Goal: Communication & Community: Connect with others

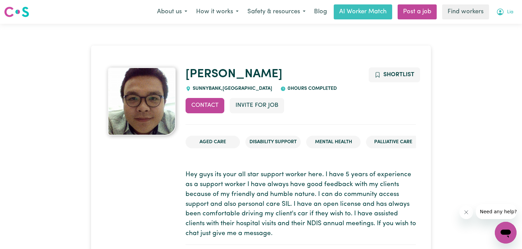
click at [509, 11] on span "Lia" at bounding box center [510, 11] width 6 height 7
click at [495, 23] on link "My Dashboard" at bounding box center [491, 26] width 54 height 13
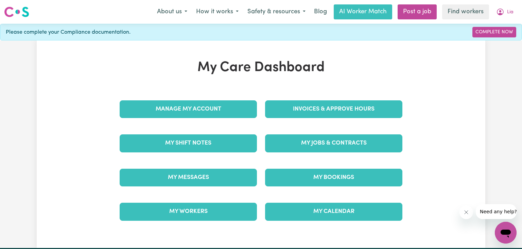
click at [452, 126] on div "My Care Dashboard Manage My Account Invoices & Approve Hours My Shift Notes My …" at bounding box center [261, 143] width 449 height 169
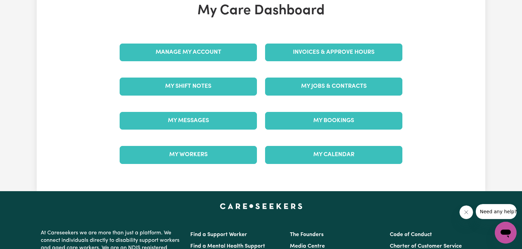
scroll to position [55, 0]
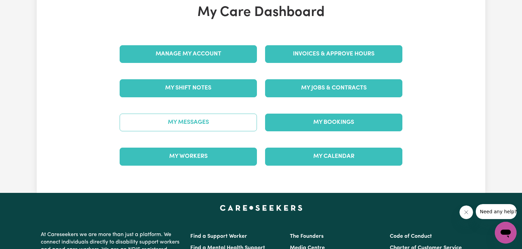
click at [224, 117] on link "My Messages" at bounding box center [188, 122] width 137 height 18
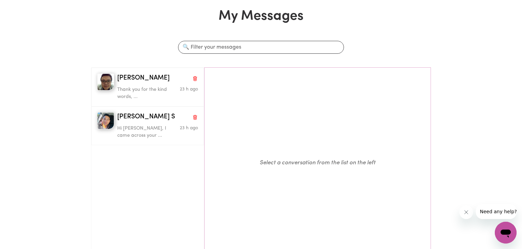
scroll to position [37, 0]
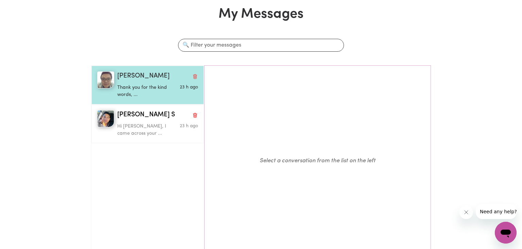
click at [146, 81] on span "[PERSON_NAME]" at bounding box center [143, 76] width 52 height 10
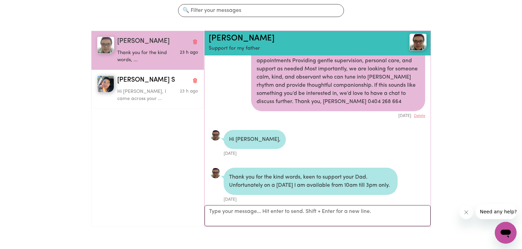
scroll to position [73, 0]
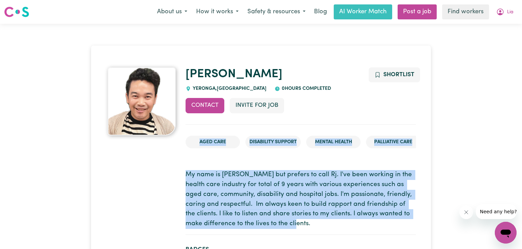
drag, startPoint x: 182, startPoint y: 72, endPoint x: 307, endPoint y: 225, distance: 197.6
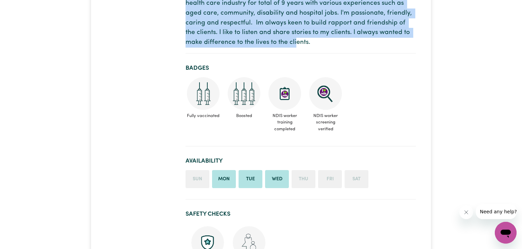
scroll to position [183, 0]
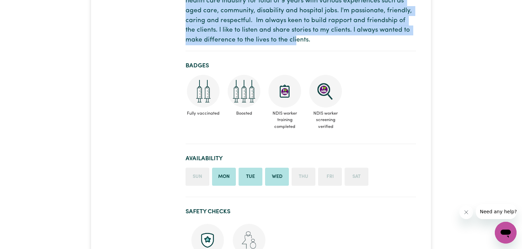
copy div "Aged Care Disability Support Mental Health Palliative care Post-operative care …"
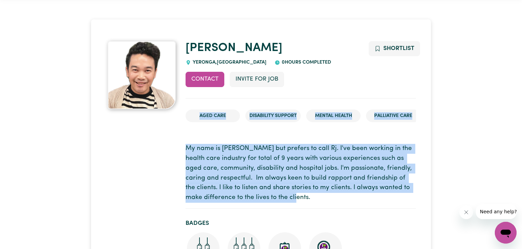
scroll to position [37, 0]
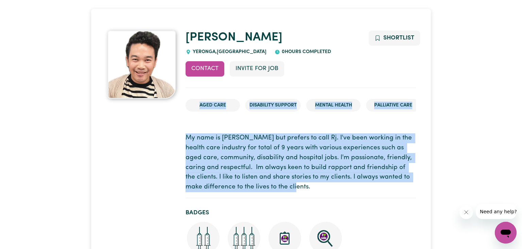
copy div "Aged Care Disability Support Mental Health Palliative care Post-operative care …"
click at [204, 66] on button "Contact" at bounding box center [205, 68] width 39 height 15
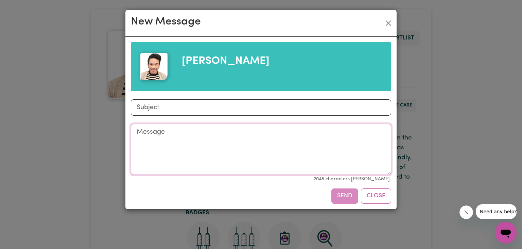
click at [204, 134] on textarea "Message" at bounding box center [261, 149] width 260 height 51
paste textarea "Hi RJ, I came across your profile and was really impressed by your 9 years of e…"
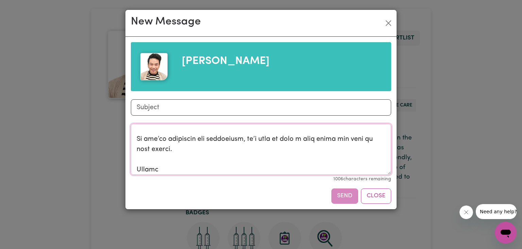
scroll to position [258, 0]
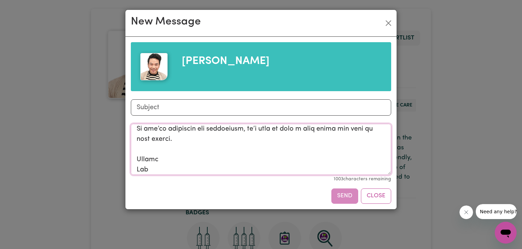
type textarea "Hi RJ, I came across your profile and was really impressed by your 9 years of e…"
click at [261, 109] on input "Subject" at bounding box center [261, 107] width 260 height 16
paste input "Support Opportunity for Emanuele – Mondays"
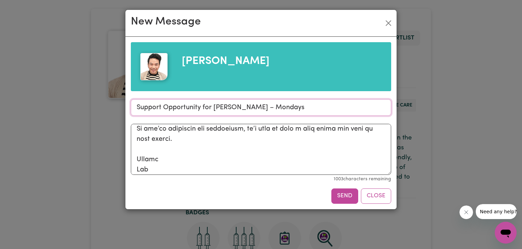
type input "Support Opportunity for Emanuele – Mondays"
click at [169, 158] on textarea "Message" at bounding box center [261, 149] width 260 height 51
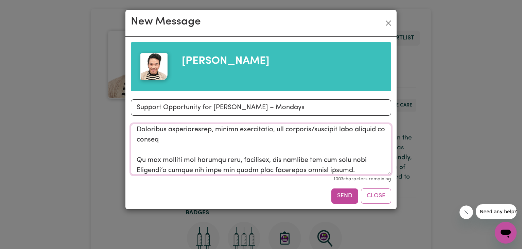
scroll to position [257, 0]
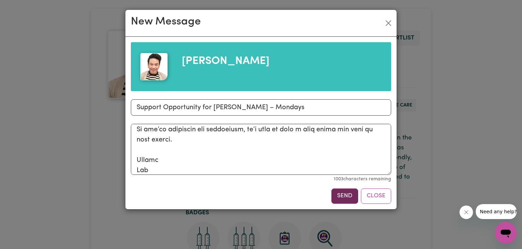
click at [348, 194] on button "Send" at bounding box center [344, 195] width 27 height 15
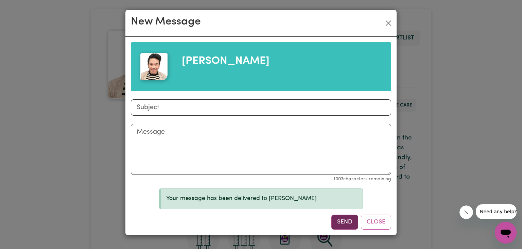
scroll to position [0, 0]
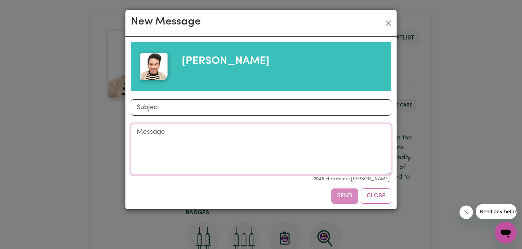
click at [190, 140] on textarea "Message" at bounding box center [261, 149] width 260 height 51
paste textarea "Support Opportunity for Emanuele – Mondays"
type textarea "Support Opportunity for Emanuele – Mondays"
click at [192, 106] on input "Subject" at bounding box center [261, 107] width 260 height 16
paste input "Support Opportunity for Emanuele – Mondays"
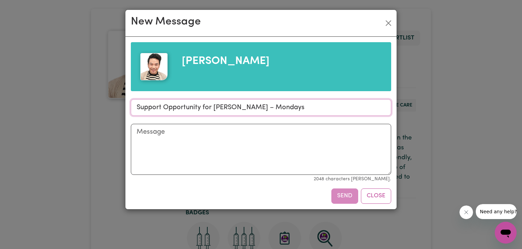
type input "Support Opportunity for Emanuele – Mondays"
click at [191, 129] on textarea "Message" at bounding box center [261, 149] width 260 height 51
click at [387, 22] on button "Close" at bounding box center [388, 23] width 11 height 11
